Goal: Find specific page/section: Find specific page/section

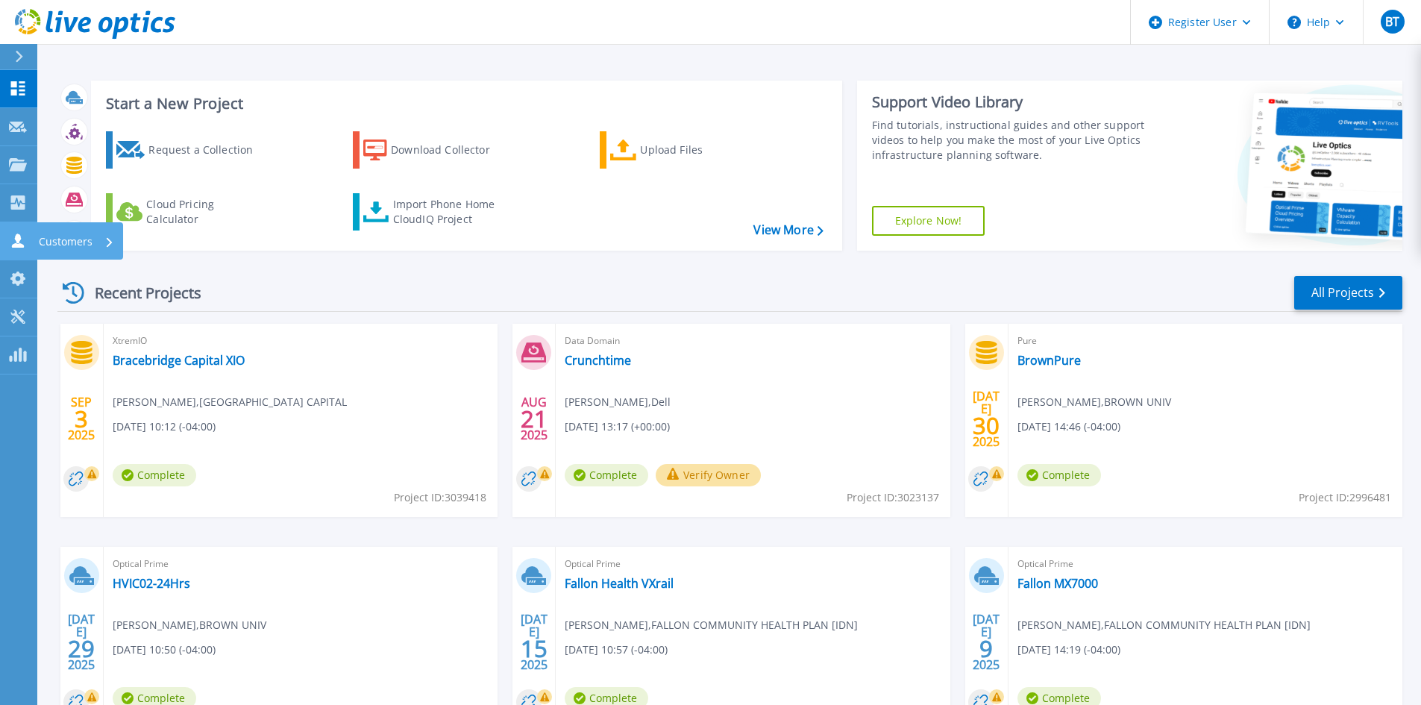
click at [22, 242] on icon at bounding box center [18, 241] width 18 height 14
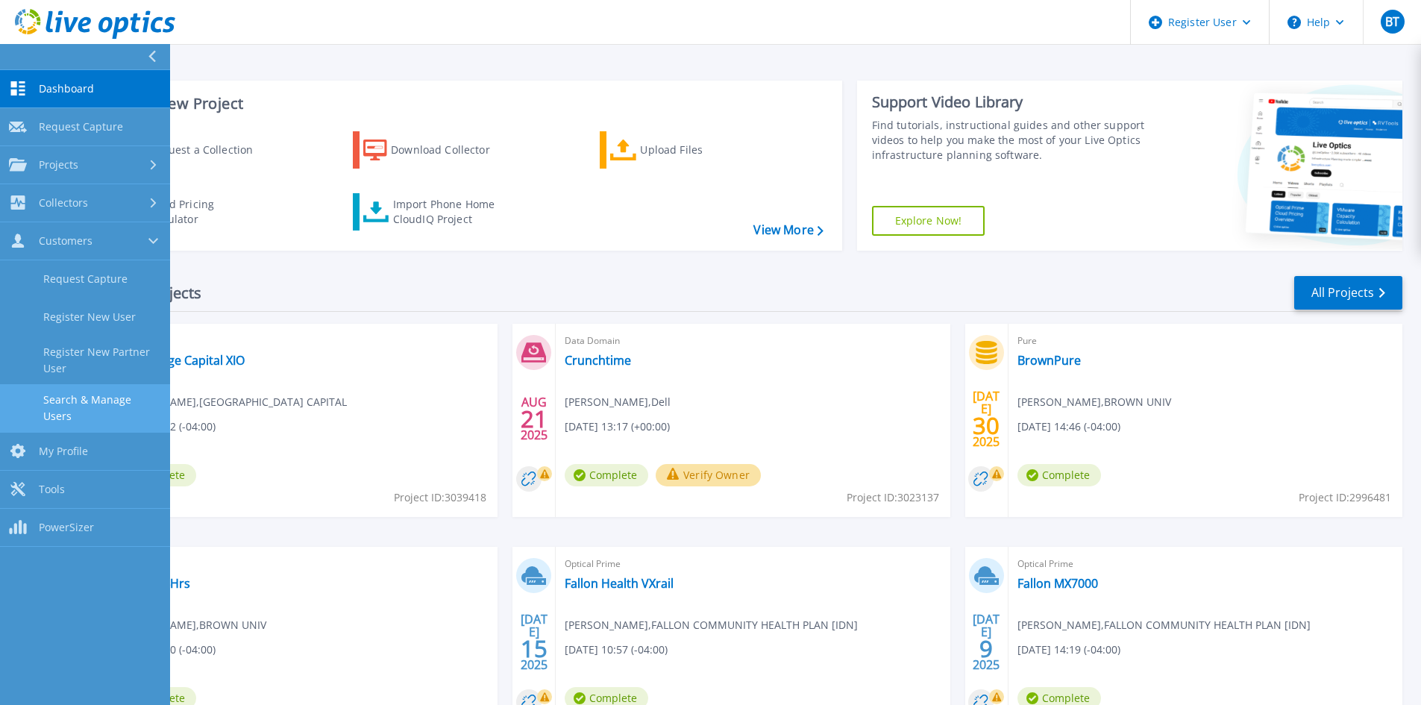
click at [137, 392] on link "Search & Manage Users" at bounding box center [85, 408] width 170 height 48
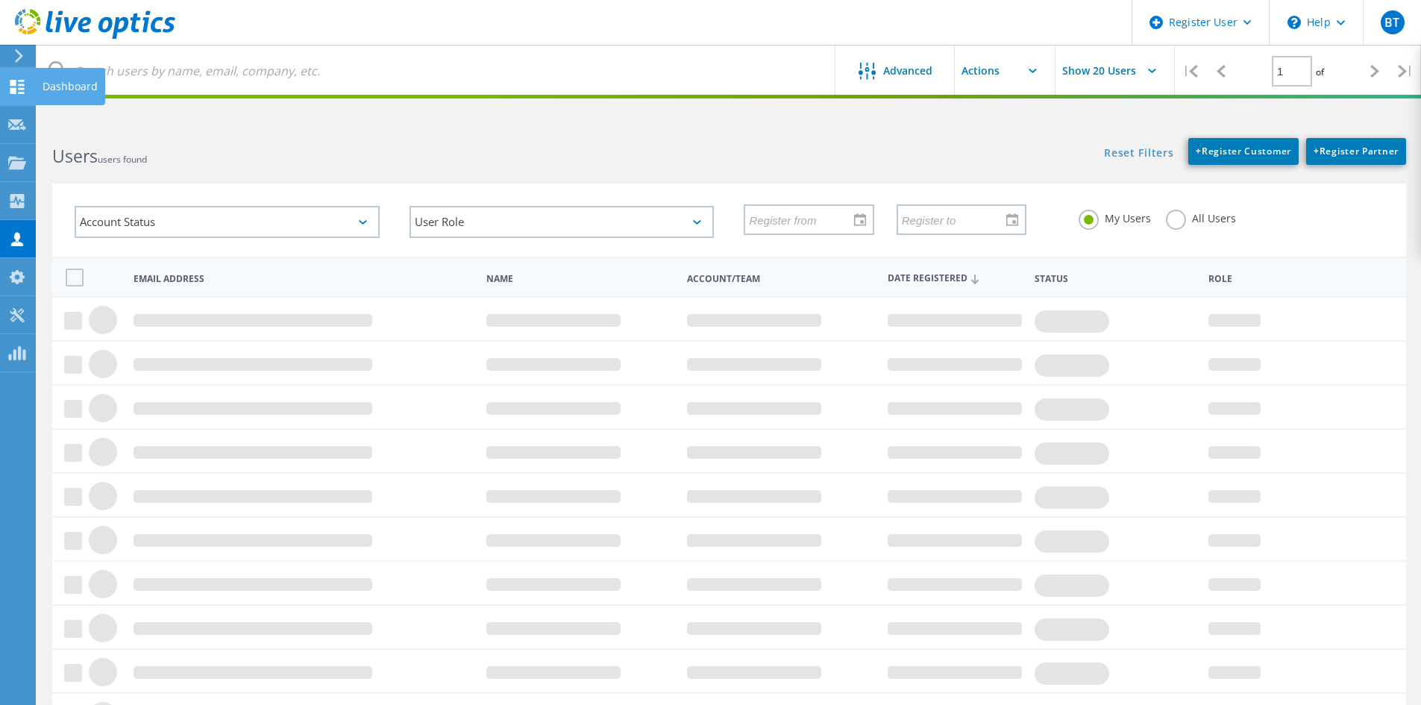
click at [16, 93] on icon at bounding box center [17, 87] width 18 height 14
